Goal: Navigation & Orientation: Go to known website

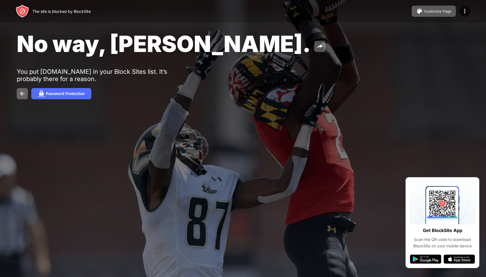
click at [195, 143] on div at bounding box center [243, 138] width 486 height 277
